Goal: Task Accomplishment & Management: Use online tool/utility

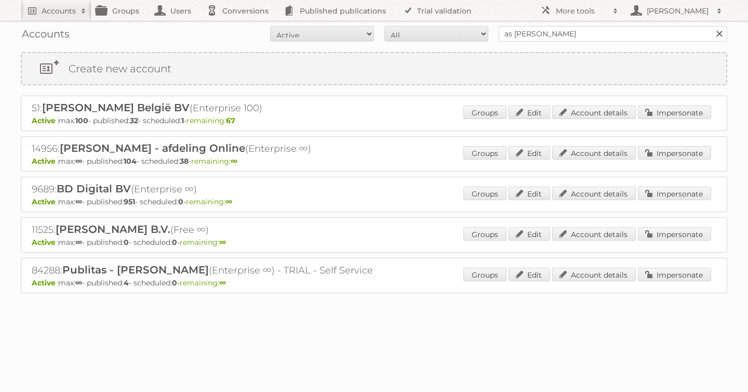
type input "as [PERSON_NAME]"
click at [712, 26] on input "Search" at bounding box center [720, 34] width 16 height 16
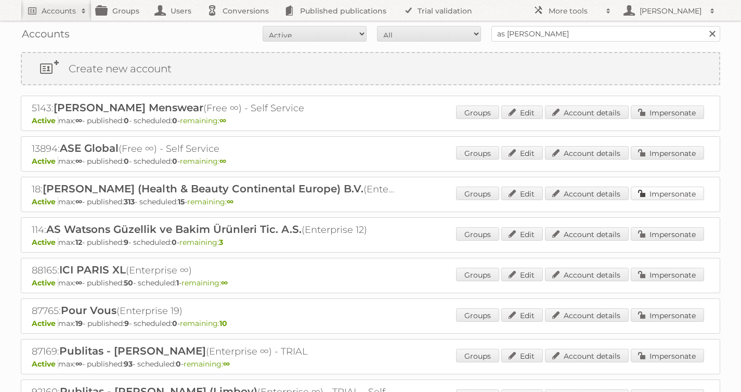
click at [652, 187] on link "Impersonate" at bounding box center [666, 194] width 73 height 14
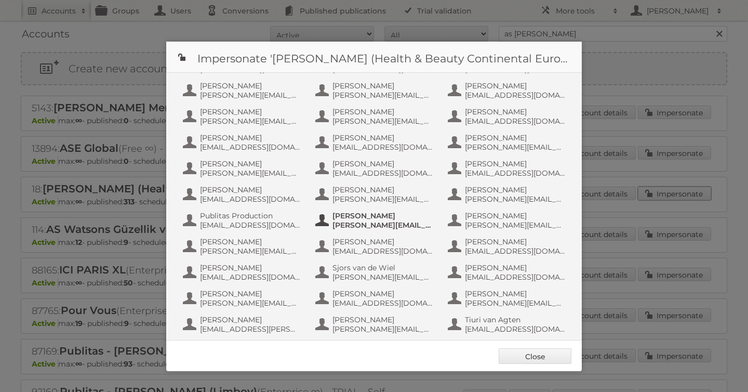
scroll to position [650, 0]
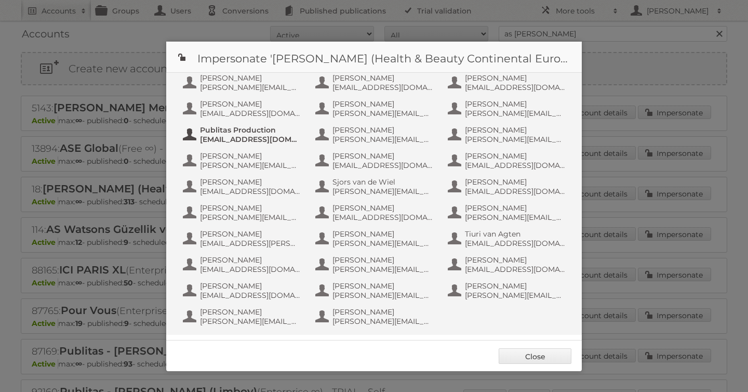
click at [255, 139] on span "[EMAIL_ADDRESS][DOMAIN_NAME]" at bounding box center [250, 139] width 101 height 9
